Goal: Task Accomplishment & Management: Complete application form

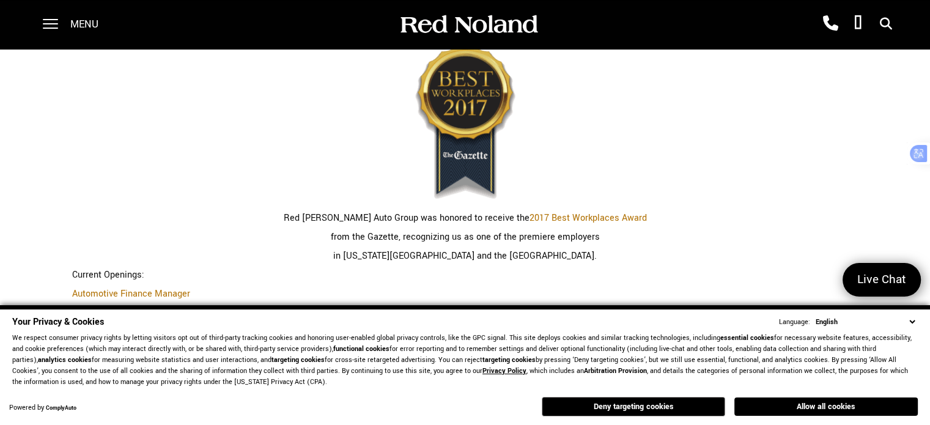
scroll to position [325, 0]
click at [859, 402] on button "Allow all cookies" at bounding box center [826, 407] width 183 height 18
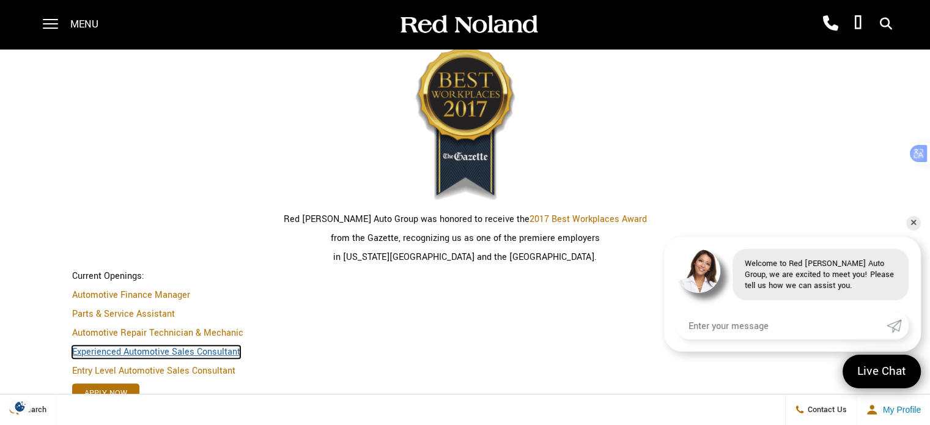
click at [191, 347] on link "Experienced Automotive Sales Consultant" at bounding box center [156, 352] width 168 height 13
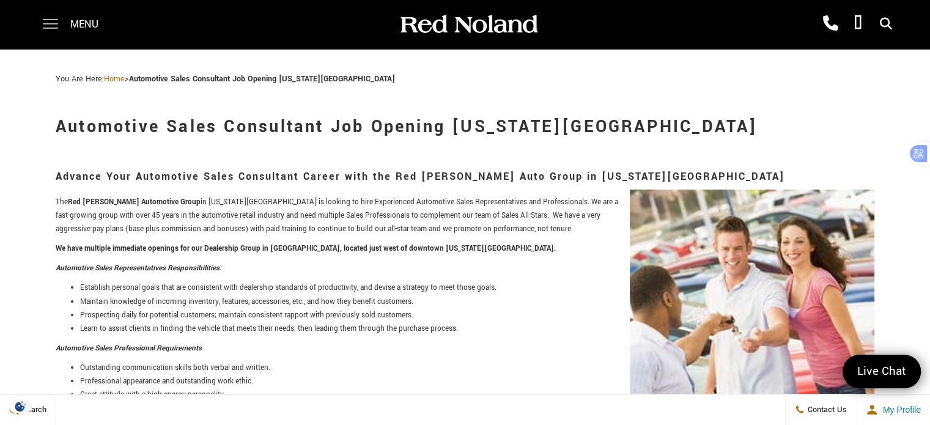
click at [57, 17] on span at bounding box center [50, 24] width 15 height 49
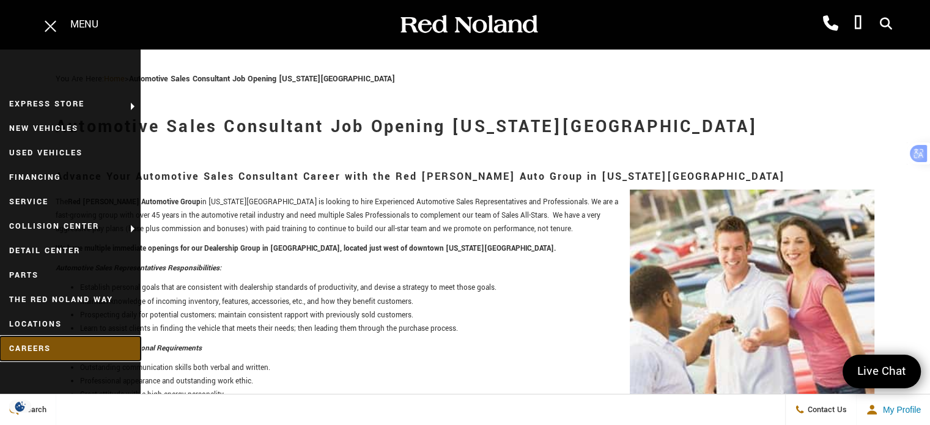
click at [46, 347] on link "Careers" at bounding box center [70, 348] width 141 height 24
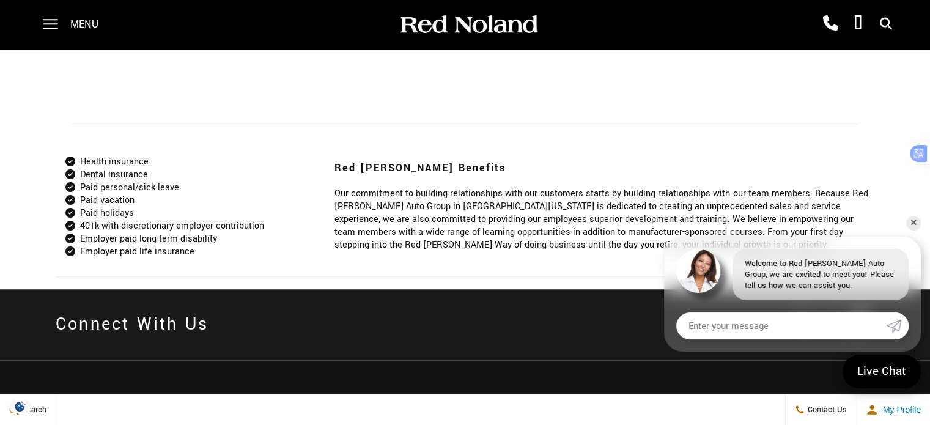
scroll to position [977, 0]
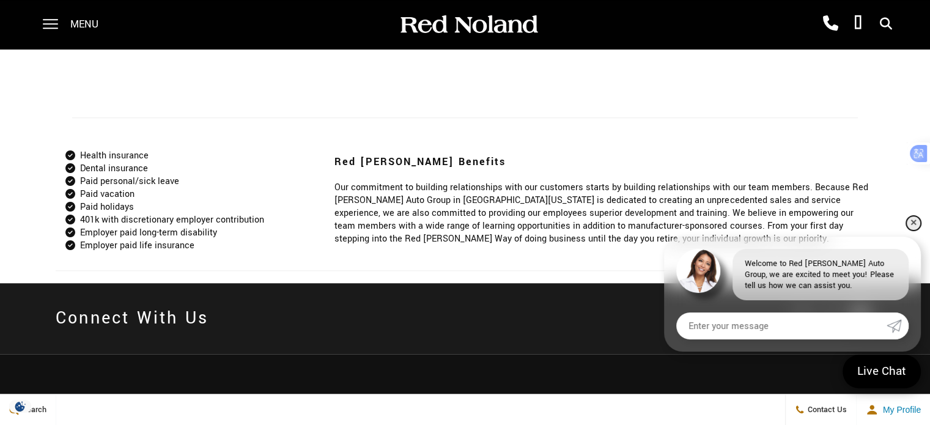
click at [915, 226] on link "✕" at bounding box center [913, 223] width 15 height 15
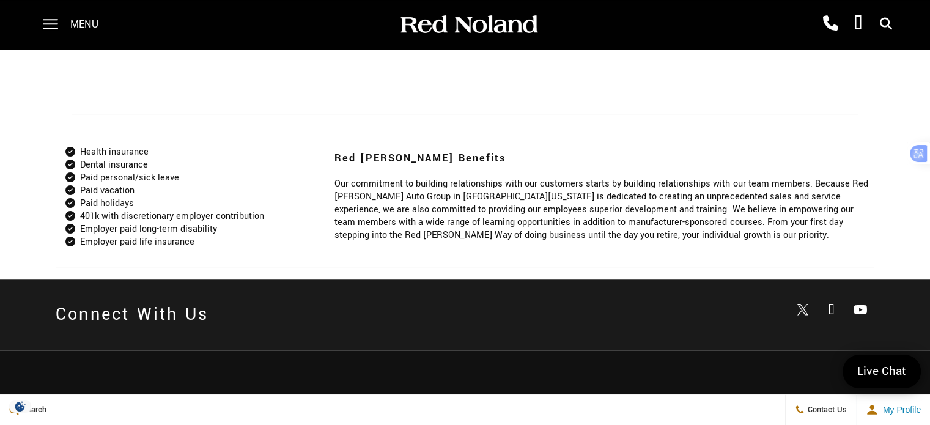
scroll to position [768, 0]
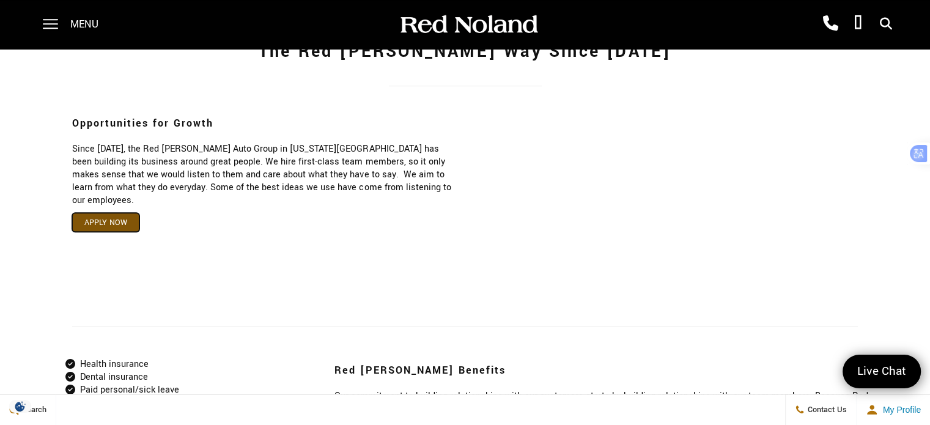
click at [100, 213] on link "Apply Now" at bounding box center [105, 222] width 67 height 19
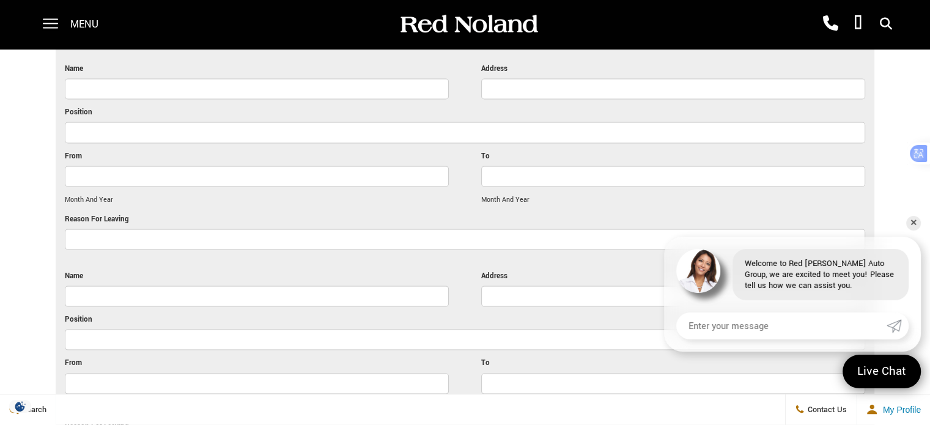
scroll to position [1957, 0]
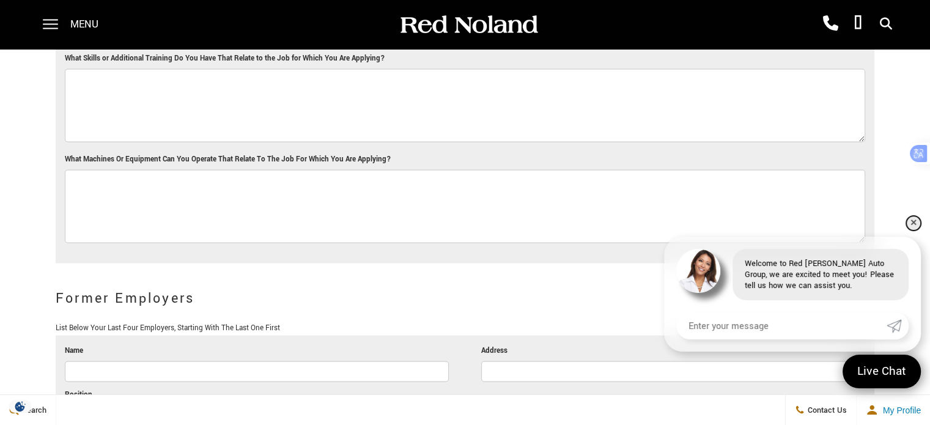
click at [908, 222] on link "✕" at bounding box center [913, 223] width 15 height 15
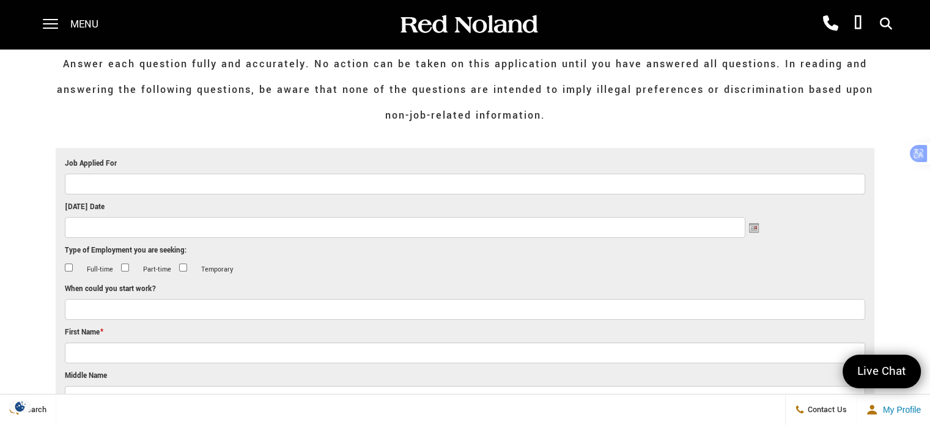
scroll to position [0, 0]
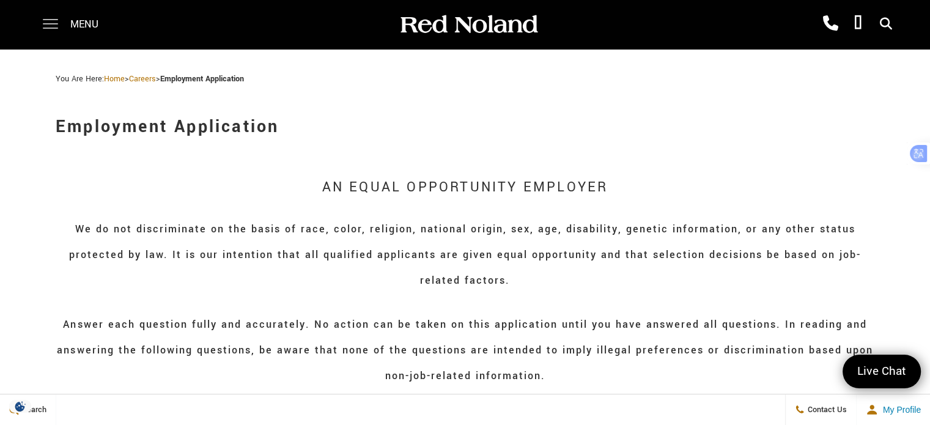
click at [45, 17] on span at bounding box center [50, 24] width 15 height 49
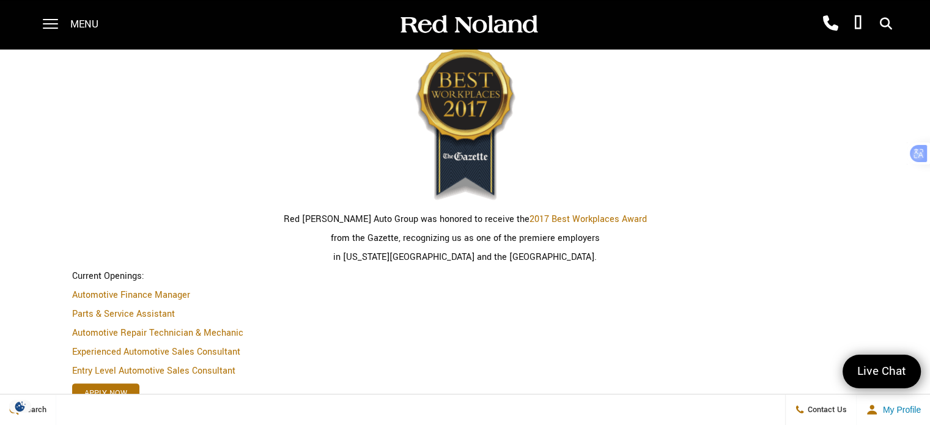
scroll to position [487, 0]
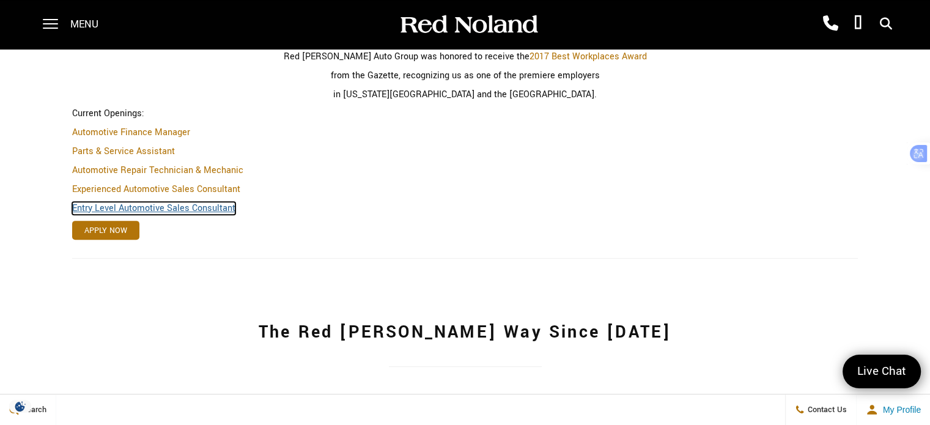
click at [185, 202] on link "Entry Level Automotive Sales Consultant" at bounding box center [153, 208] width 163 height 13
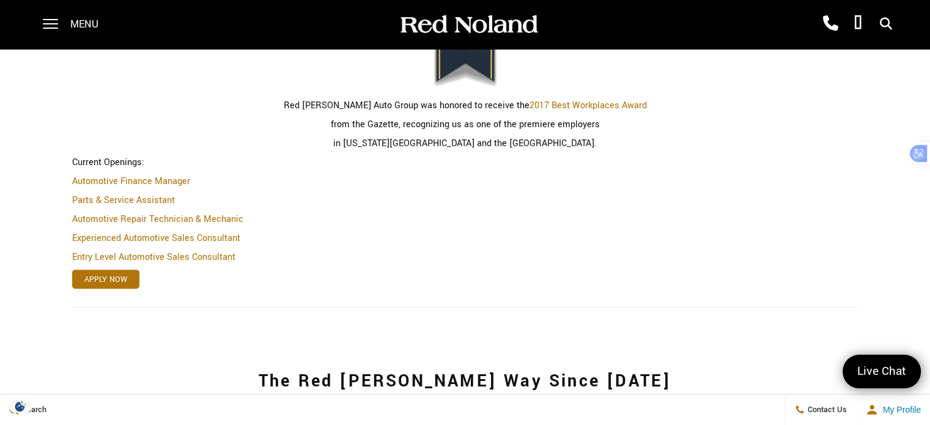
scroll to position [487, 0]
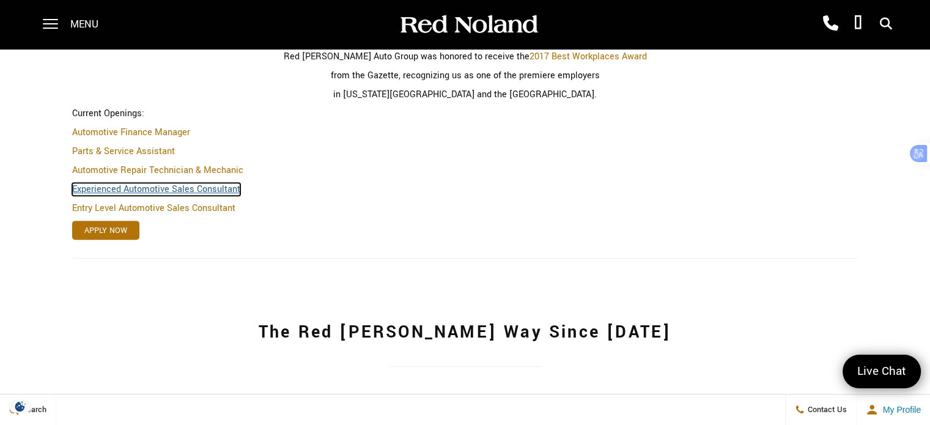
click at [205, 190] on link "Experienced Automotive Sales Consultant" at bounding box center [156, 189] width 168 height 13
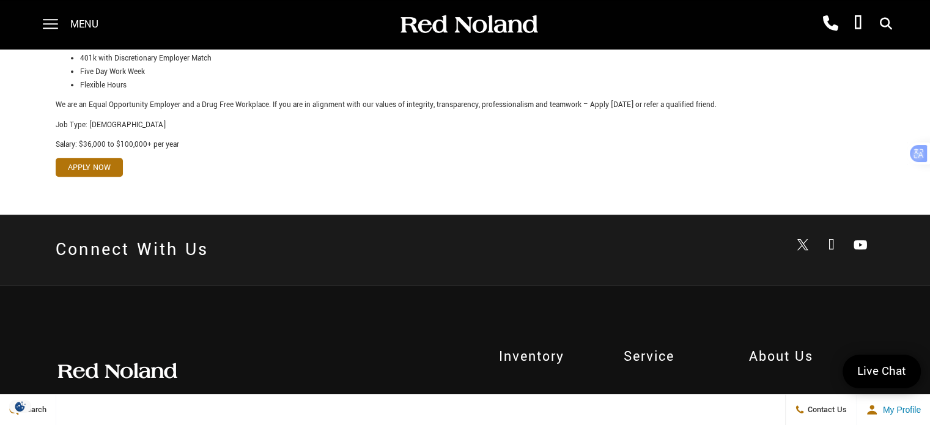
scroll to position [815, 0]
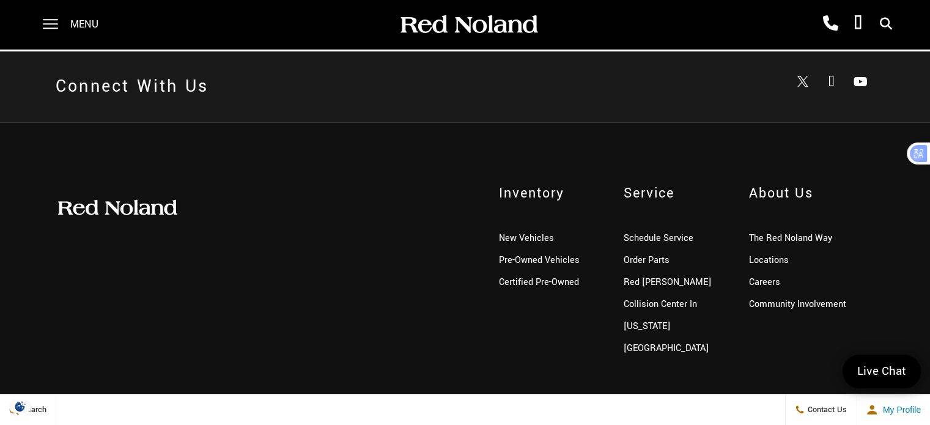
click at [482, 145] on div "Inventory New Vehicles Pre-Owned Vehicles Certified Pre-Owned Service Schedule …" at bounding box center [465, 271] width 930 height 298
